Goal: Task Accomplishment & Management: Use online tool/utility

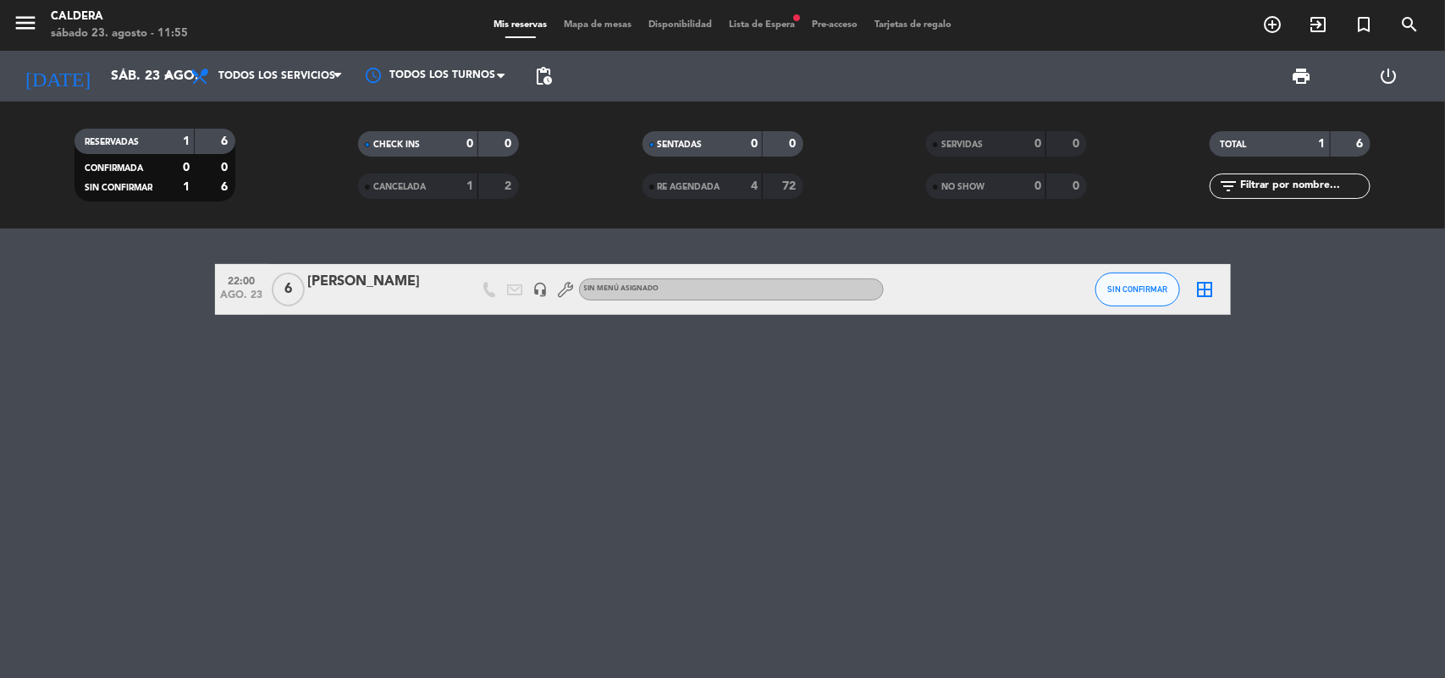
click at [738, 23] on span "Lista de Espera fiber_manual_record" at bounding box center [761, 24] width 83 height 9
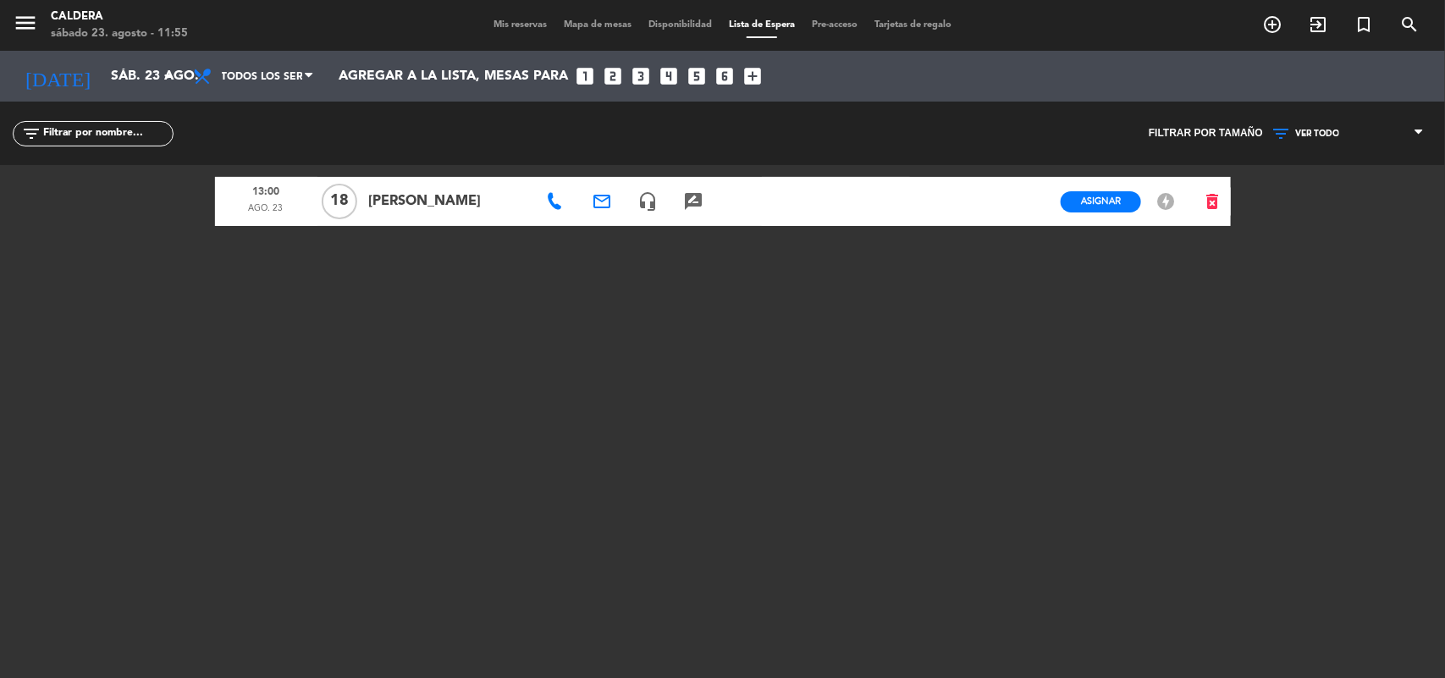
click at [688, 193] on icon "rate_review" at bounding box center [693, 201] width 20 height 20
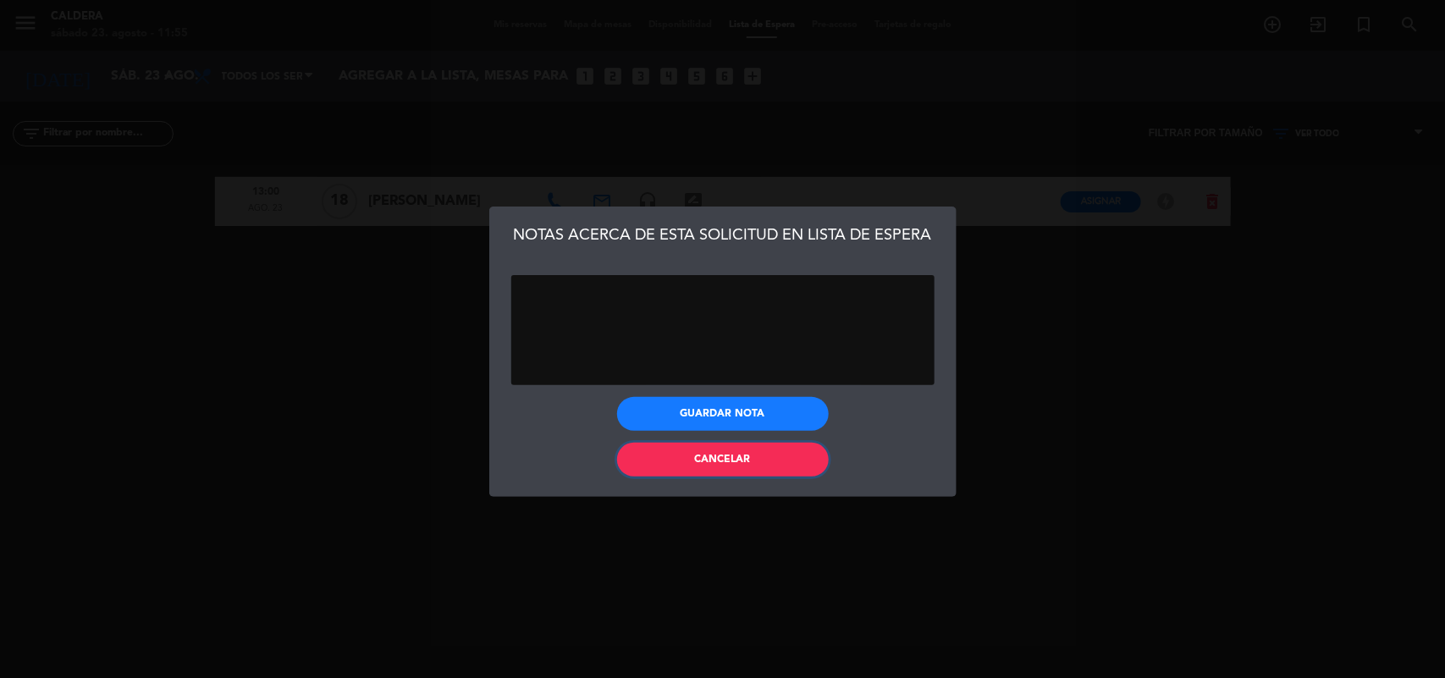
click at [701, 460] on span "Cancelar" at bounding box center [723, 460] width 56 height 10
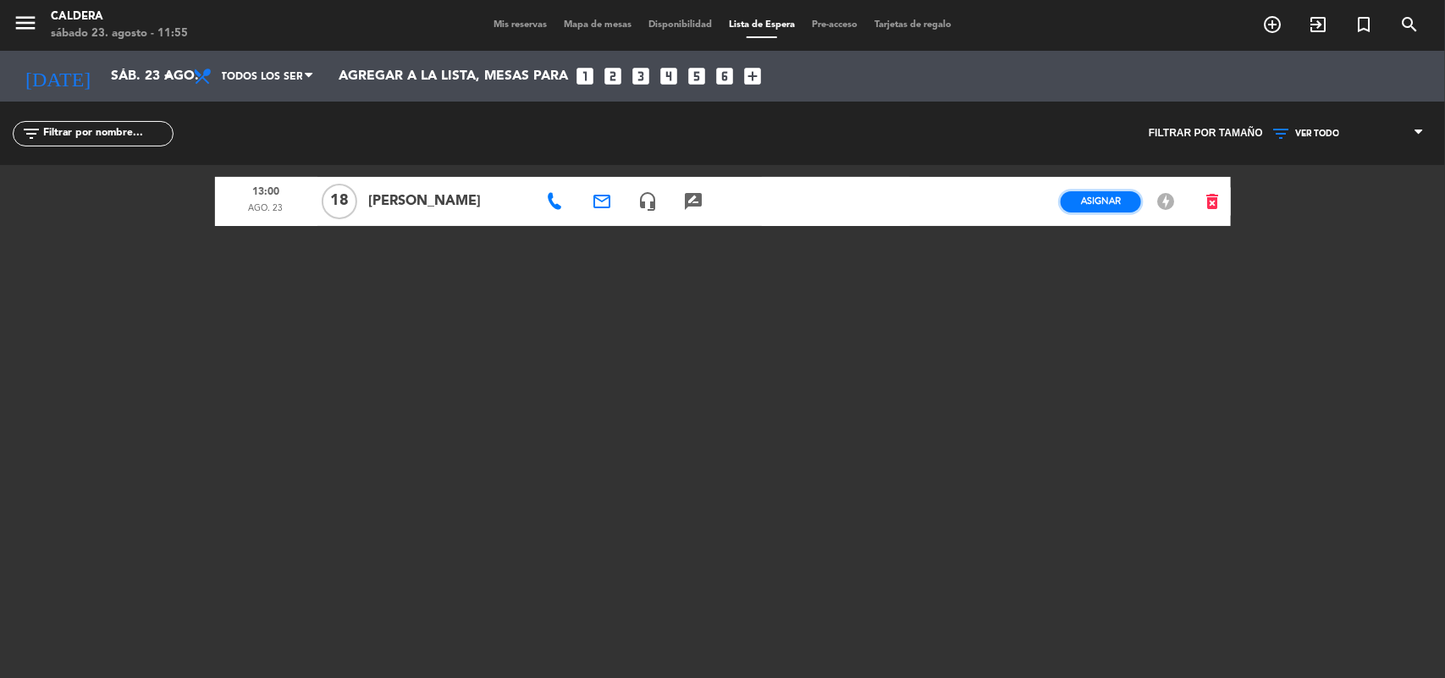
click at [1097, 206] on span "Asignar" at bounding box center [1101, 201] width 40 height 13
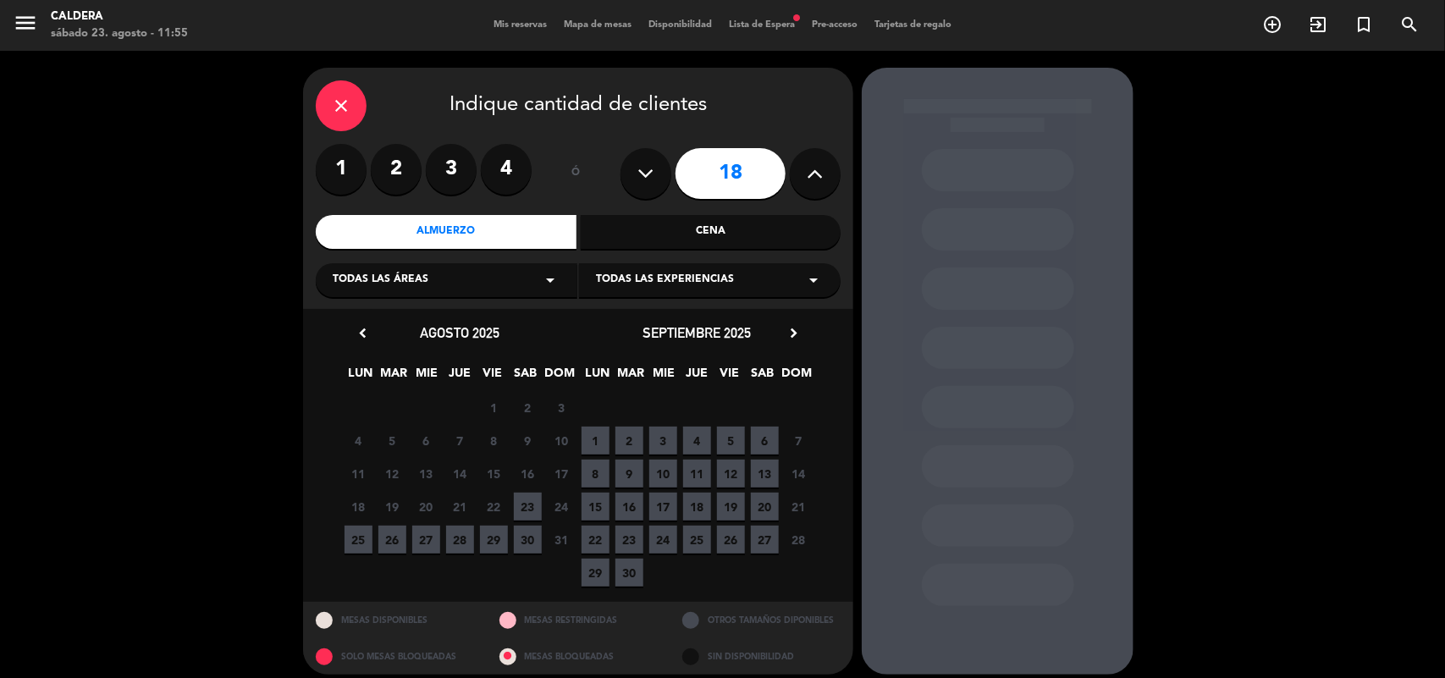
click at [485, 234] on div "Almuerzo" at bounding box center [446, 232] width 261 height 34
click at [554, 282] on icon "arrow_drop_down" at bounding box center [550, 280] width 20 height 20
click at [356, 320] on div "Caldera" at bounding box center [447, 322] width 228 height 17
click at [521, 505] on span "23" at bounding box center [528, 507] width 28 height 28
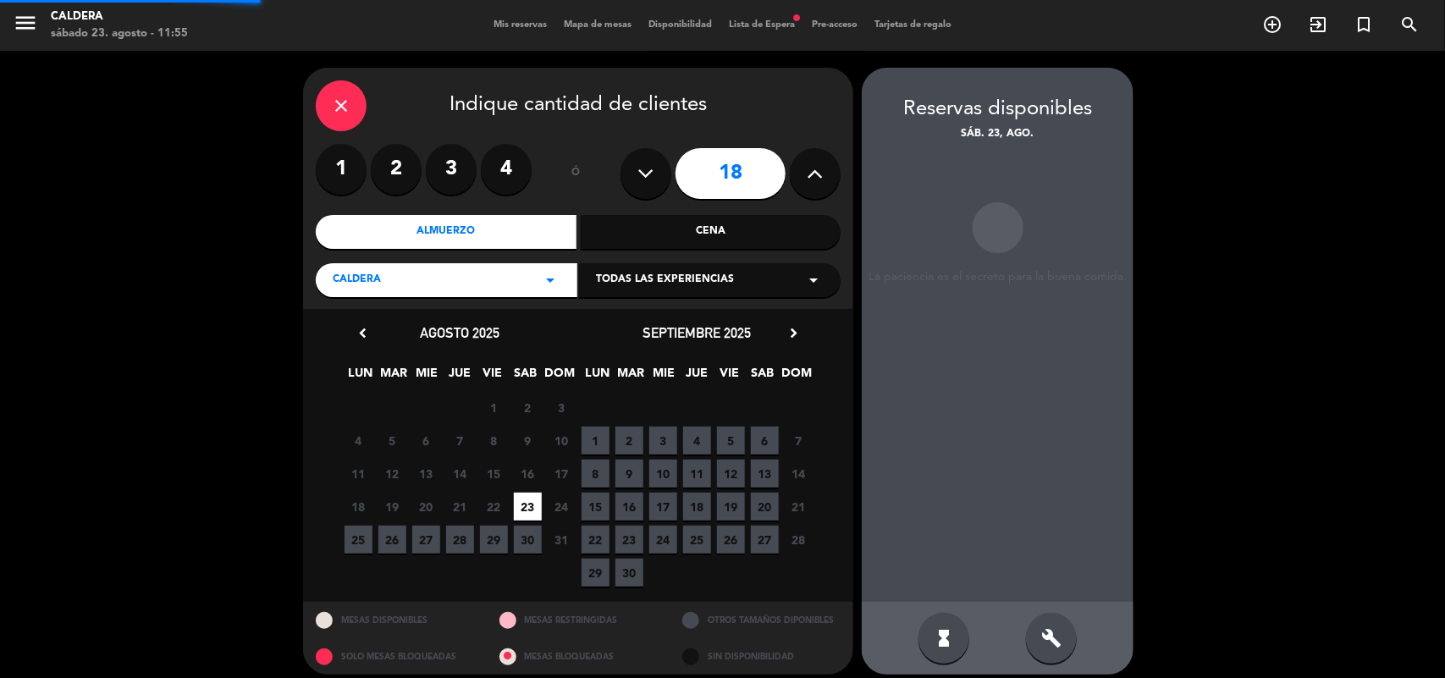
scroll to position [11, 0]
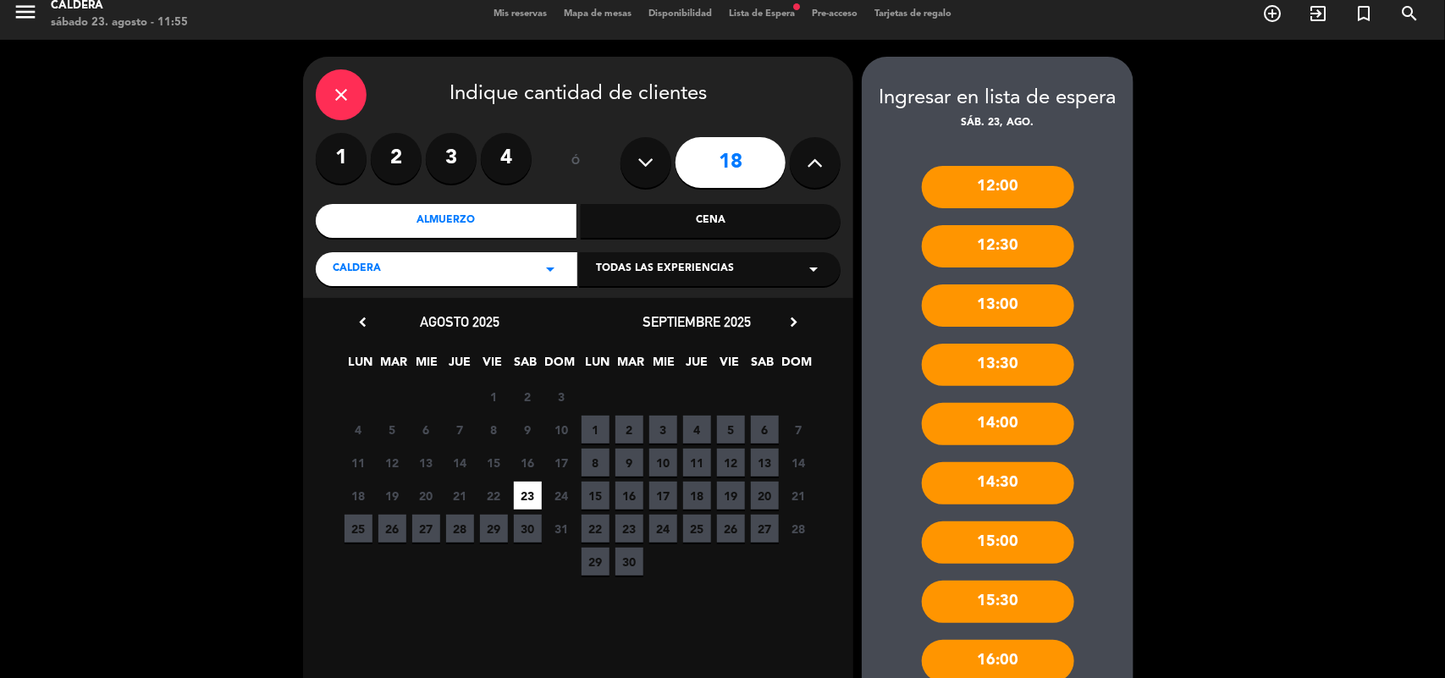
click at [961, 306] on div "13:00" at bounding box center [998, 305] width 152 height 42
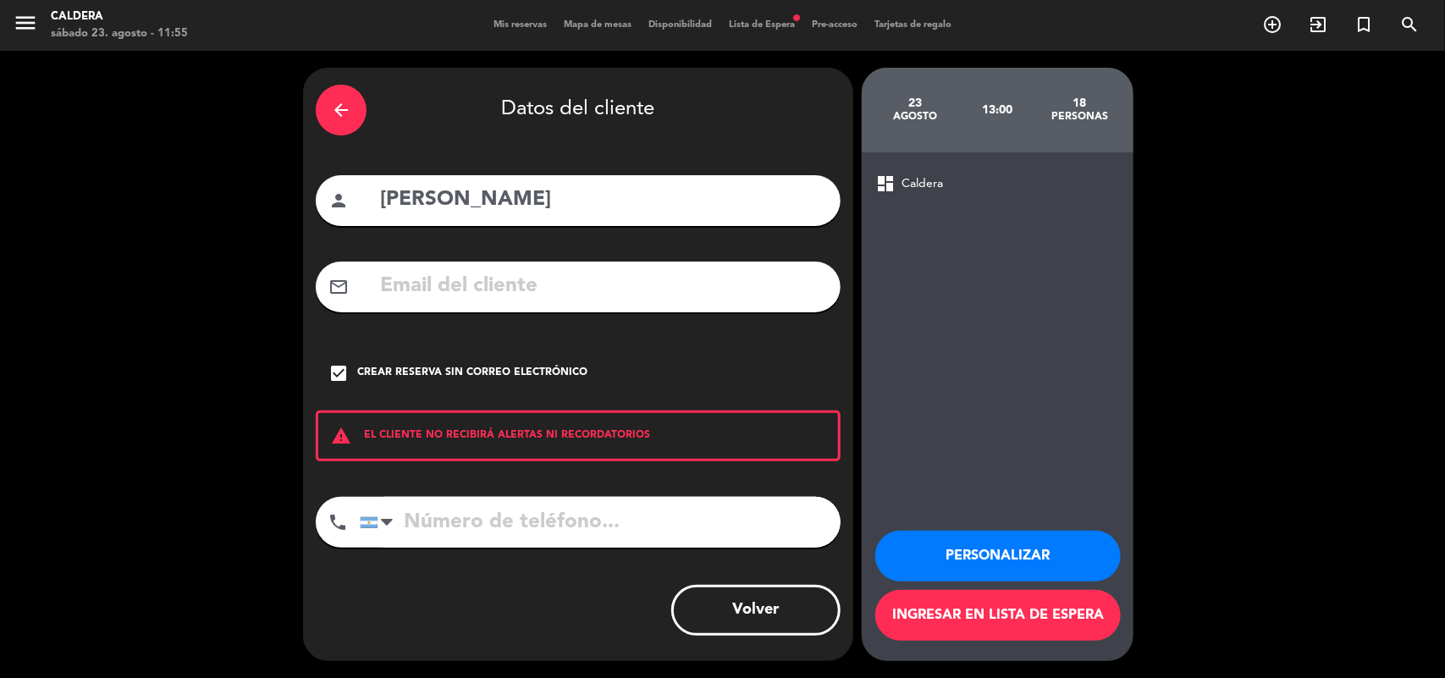
scroll to position [0, 0]
click at [938, 553] on button "Personalizar" at bounding box center [997, 556] width 245 height 51
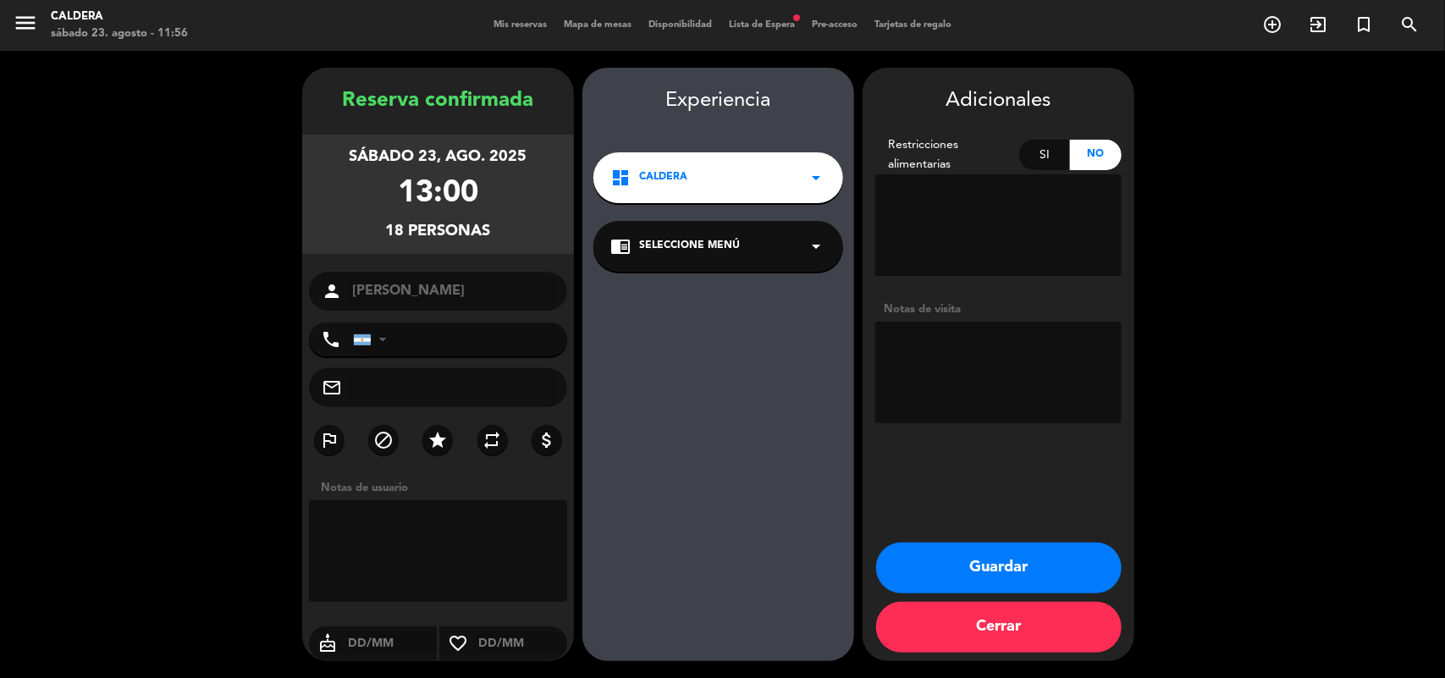
click at [938, 553] on button "Guardar" at bounding box center [998, 568] width 245 height 51
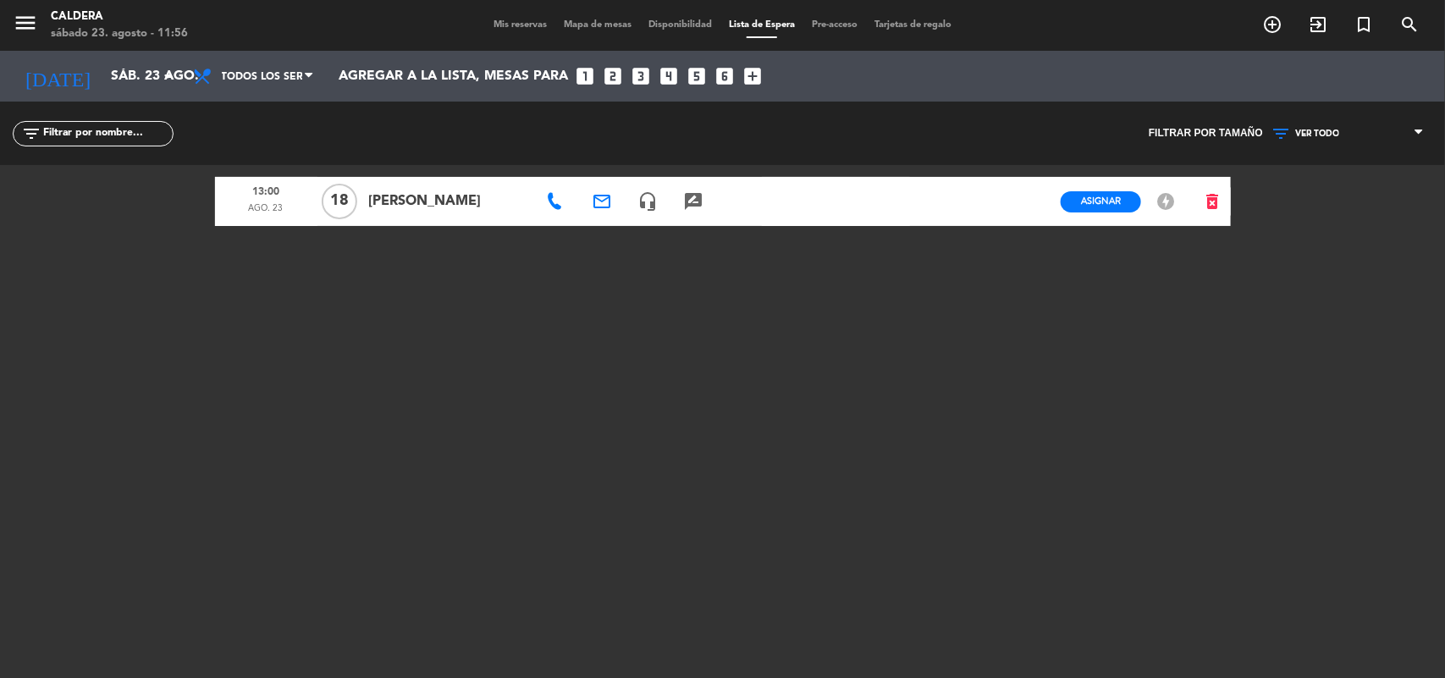
click at [493, 26] on span "Mis reservas" at bounding box center [520, 24] width 70 height 9
